Goal: Browse casually

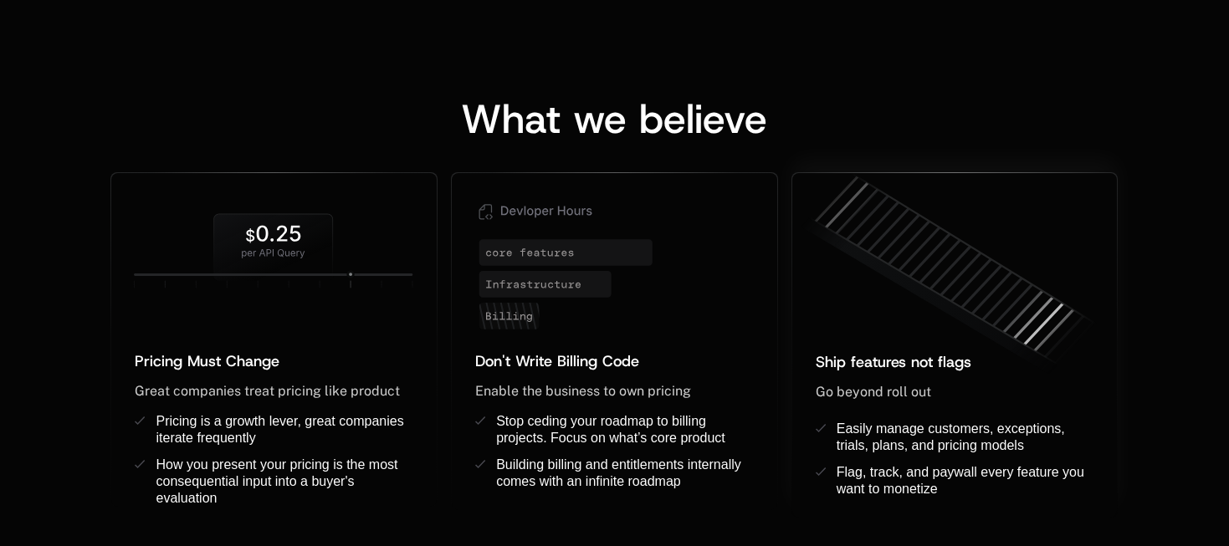
scroll to position [1506, 0]
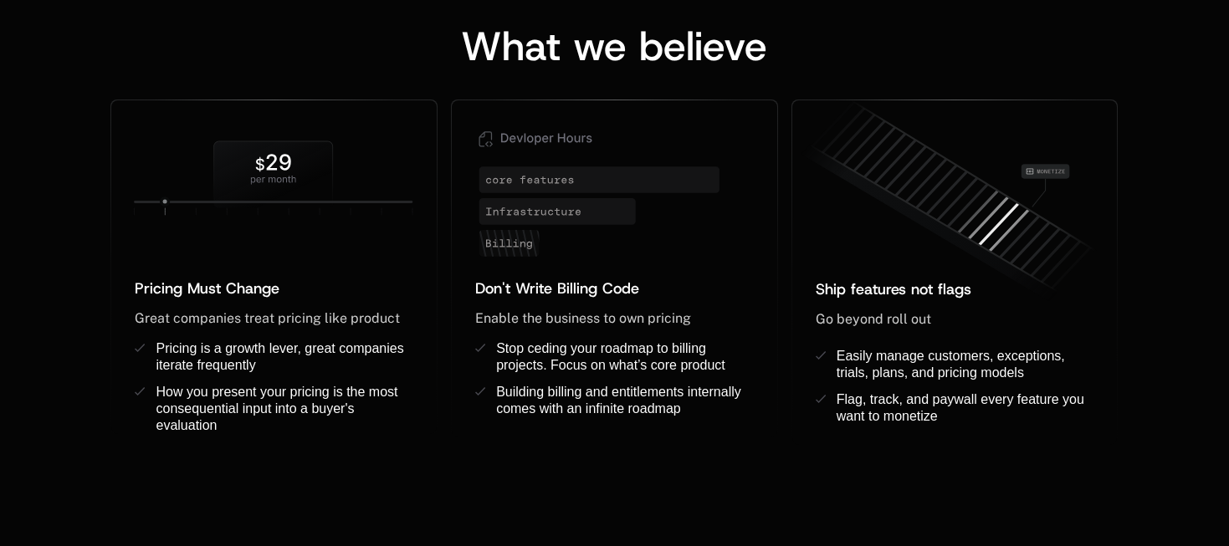
scroll to position [1422, 0]
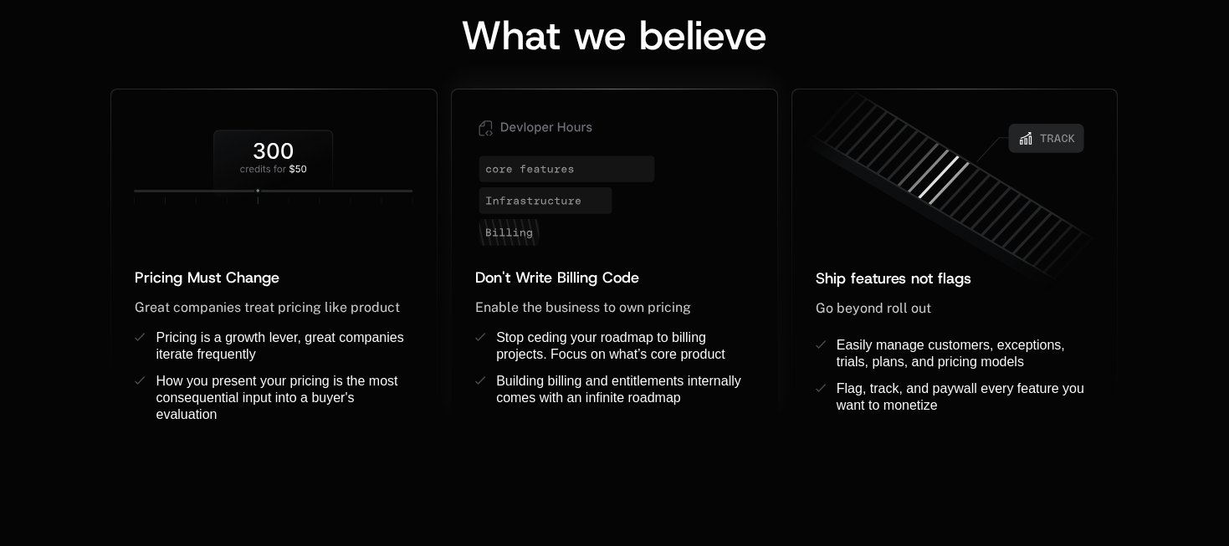
click at [582, 185] on icon at bounding box center [614, 178] width 325 height 177
